Goal: Task Accomplishment & Management: Complete application form

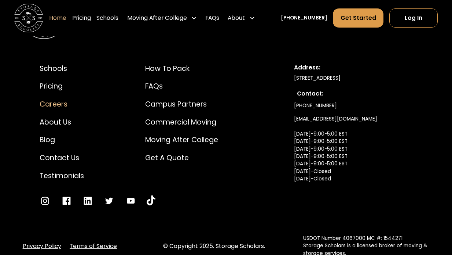
scroll to position [2395, 0]
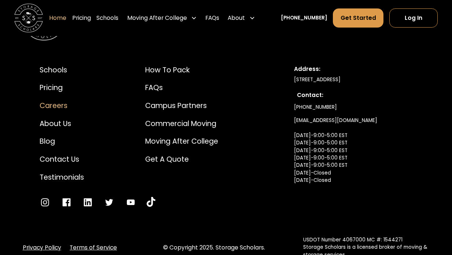
click at [61, 100] on div "Careers" at bounding box center [62, 105] width 44 height 11
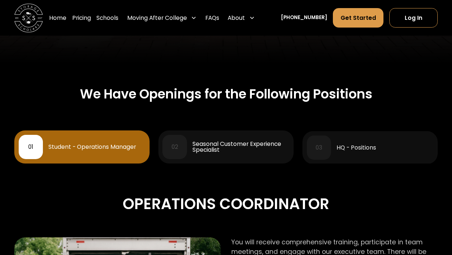
scroll to position [330, 0]
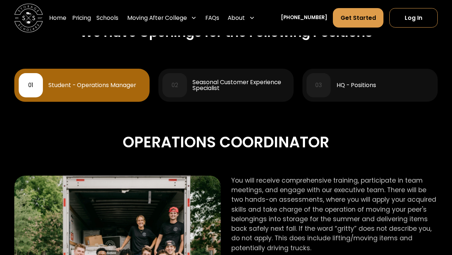
click at [241, 92] on div "02 Seasonal Customer Experience Specialist" at bounding box center [225, 85] width 127 height 24
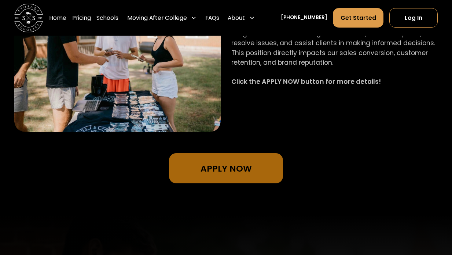
scroll to position [587, 0]
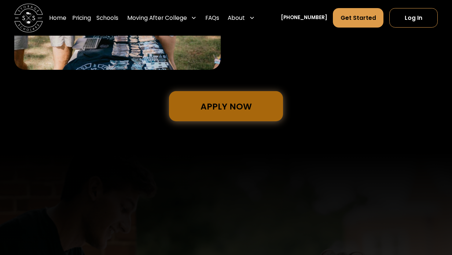
click at [237, 102] on link "Apply Now" at bounding box center [226, 106] width 114 height 30
